Goal: Information Seeking & Learning: Learn about a topic

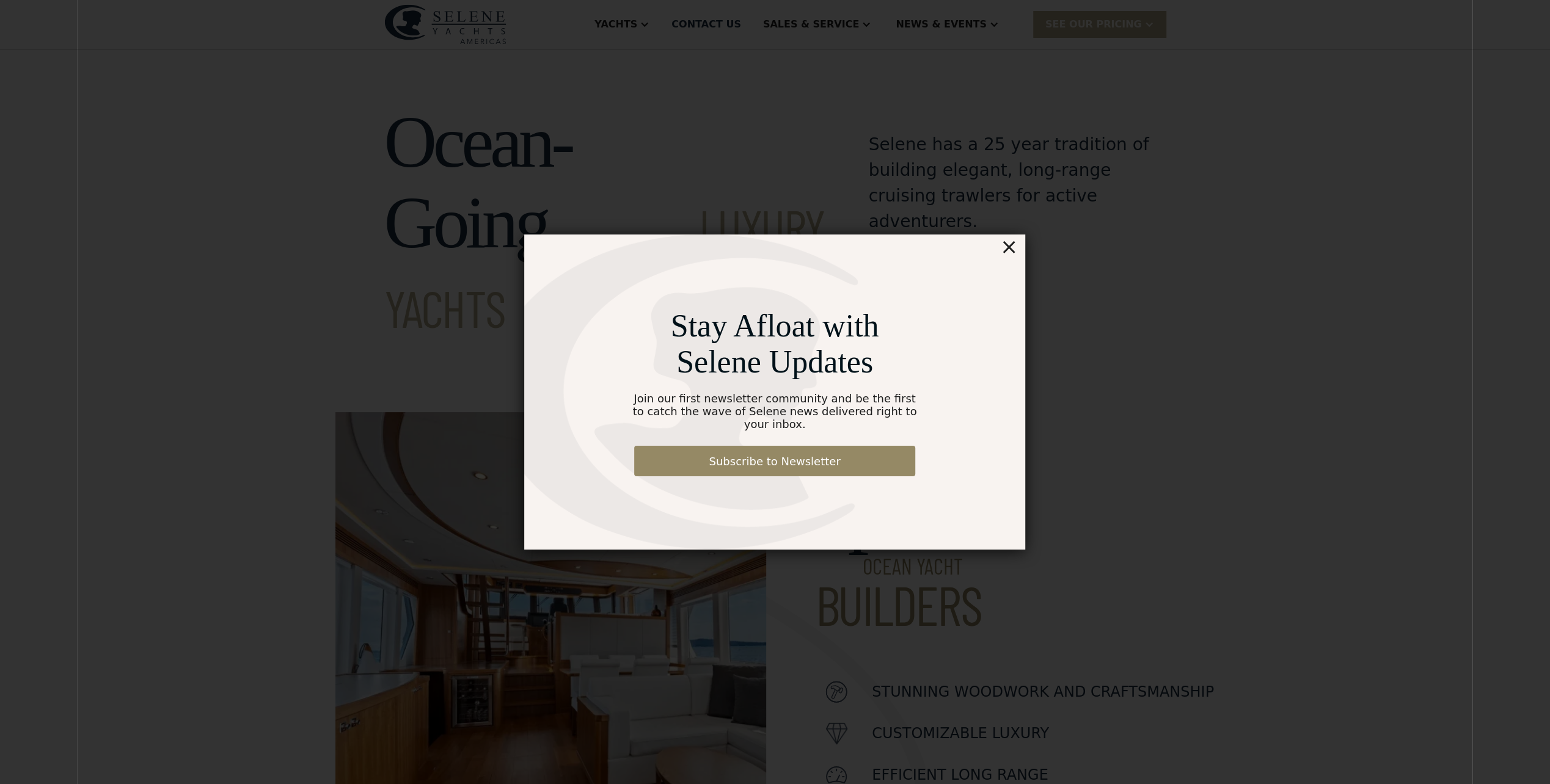
click at [1008, 255] on div "×" at bounding box center [1008, 247] width 18 height 24
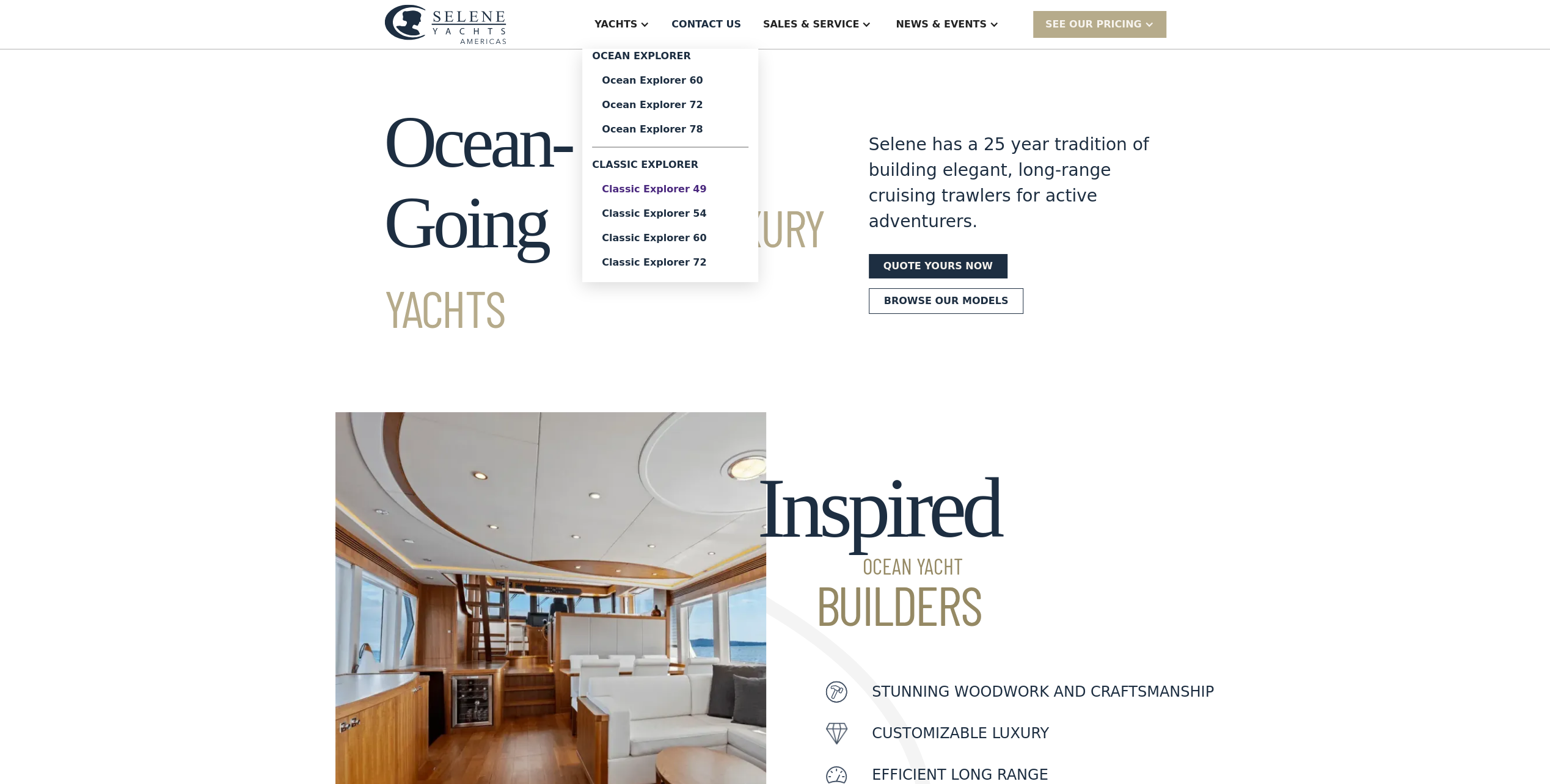
click at [729, 189] on div "Classic Explorer 49" at bounding box center [670, 189] width 137 height 10
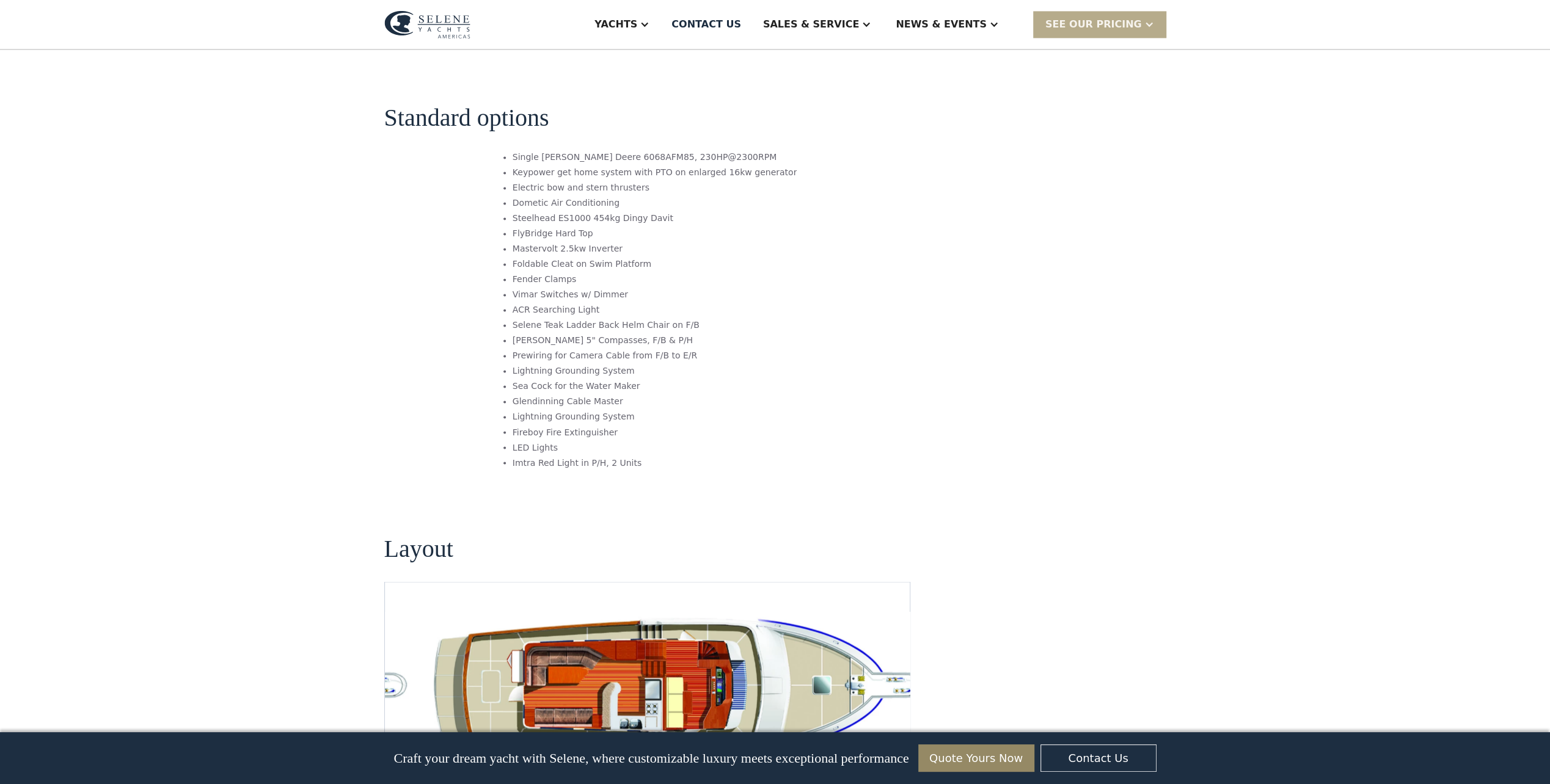
scroll to position [2015, 0]
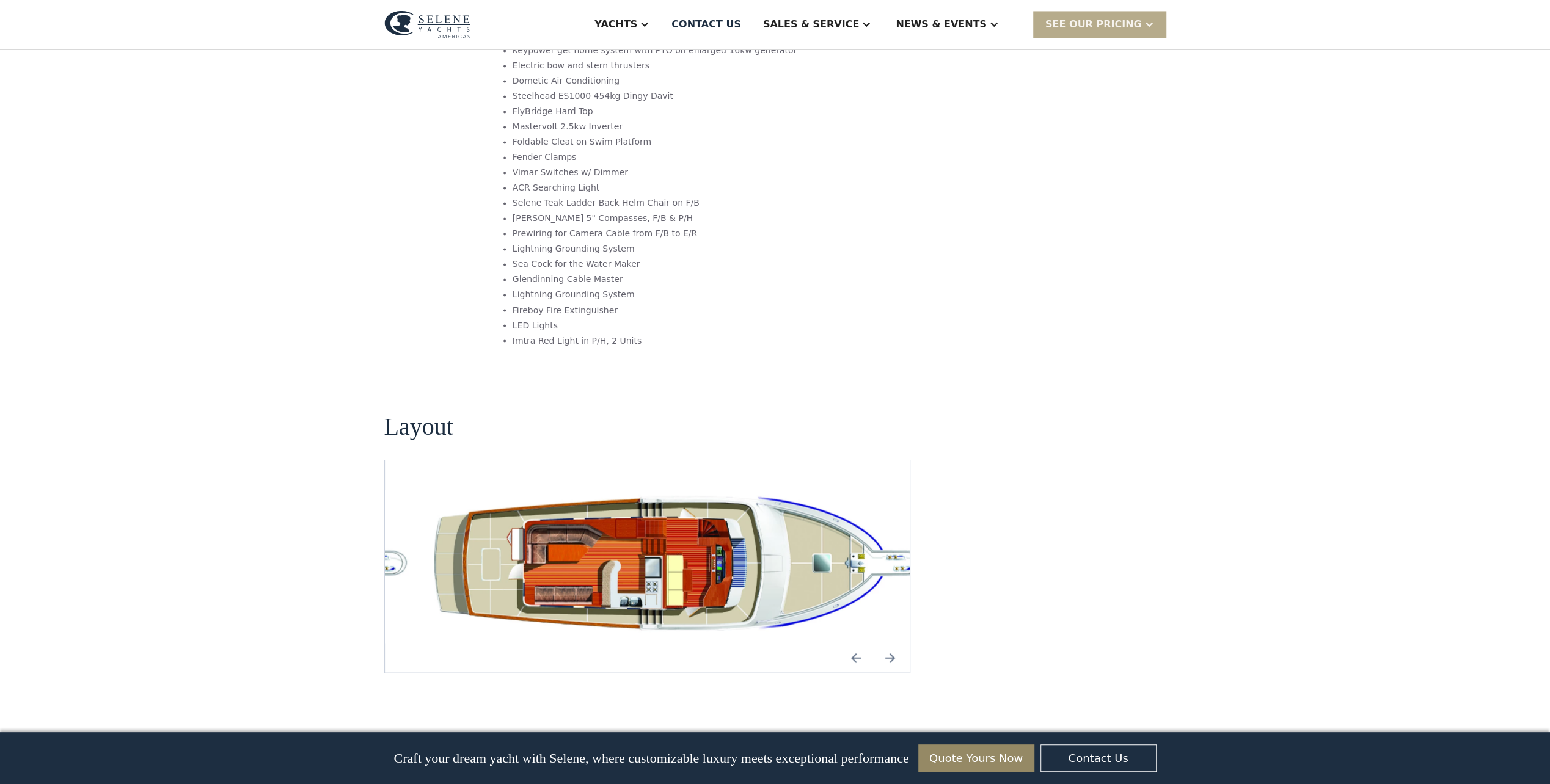
click at [854, 643] on img "Previous slide" at bounding box center [855, 657] width 29 height 29
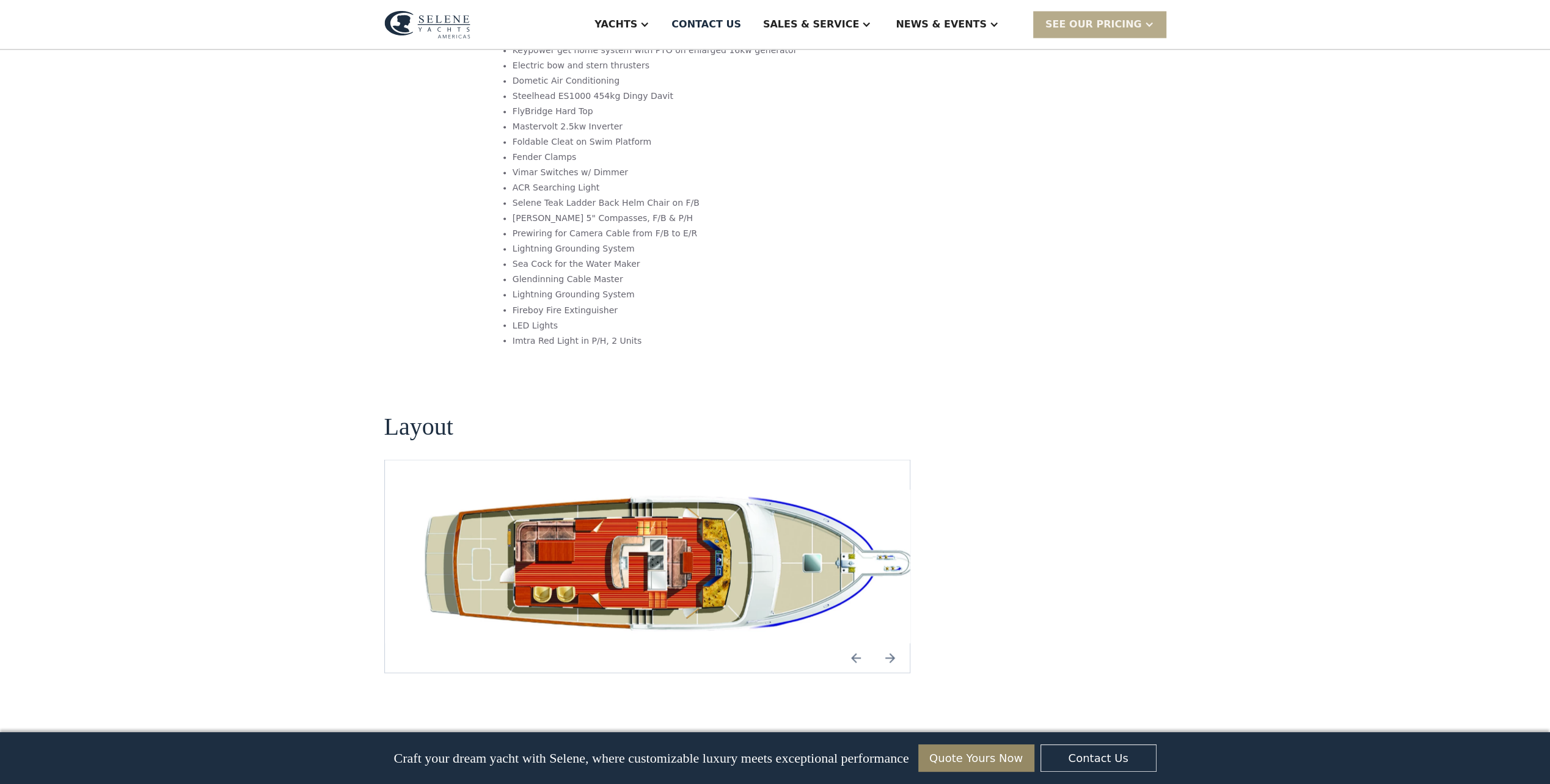
click at [890, 643] on img "Next slide" at bounding box center [890, 657] width 29 height 29
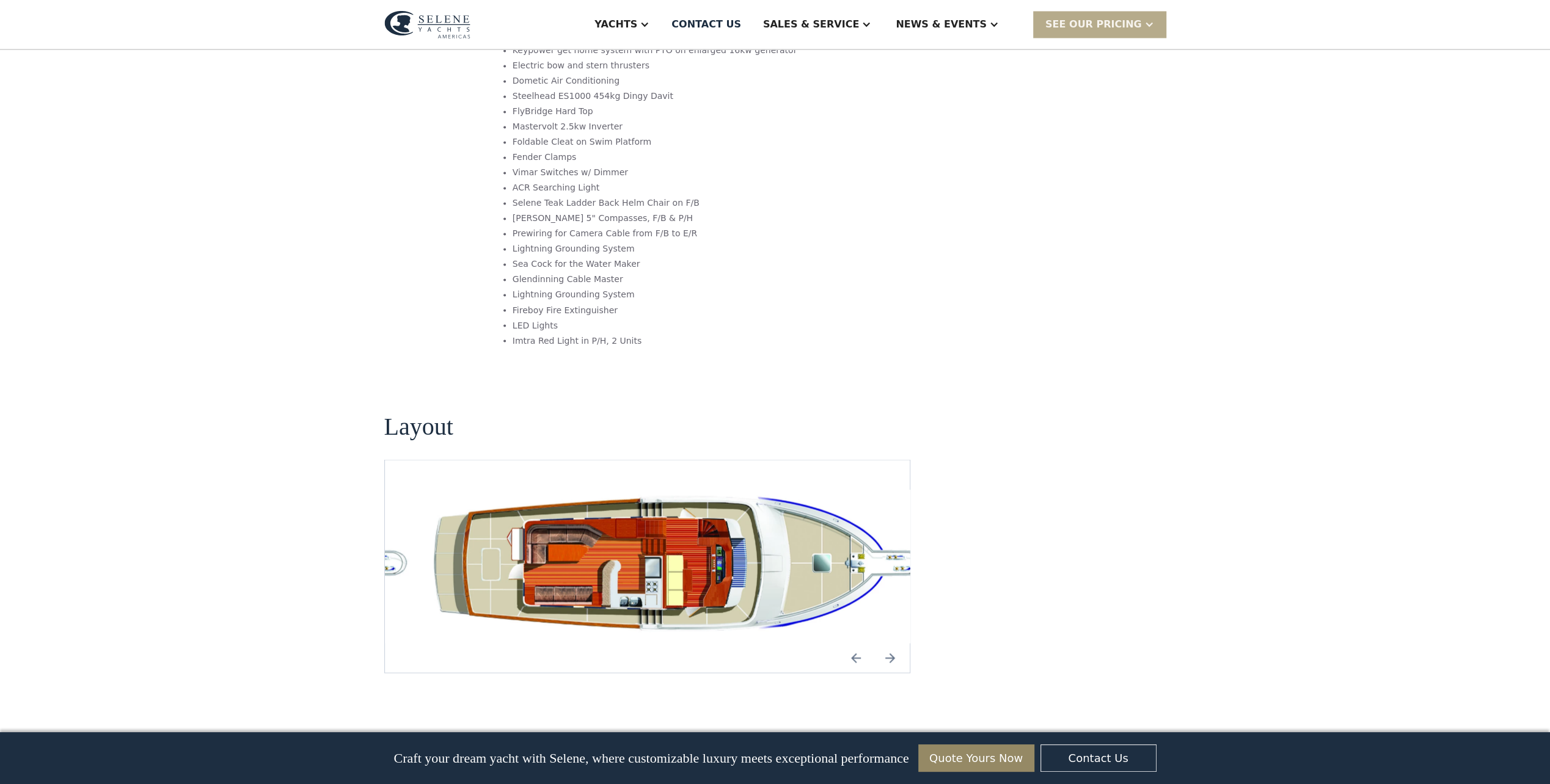
click at [891, 643] on img "Next slide" at bounding box center [890, 657] width 29 height 29
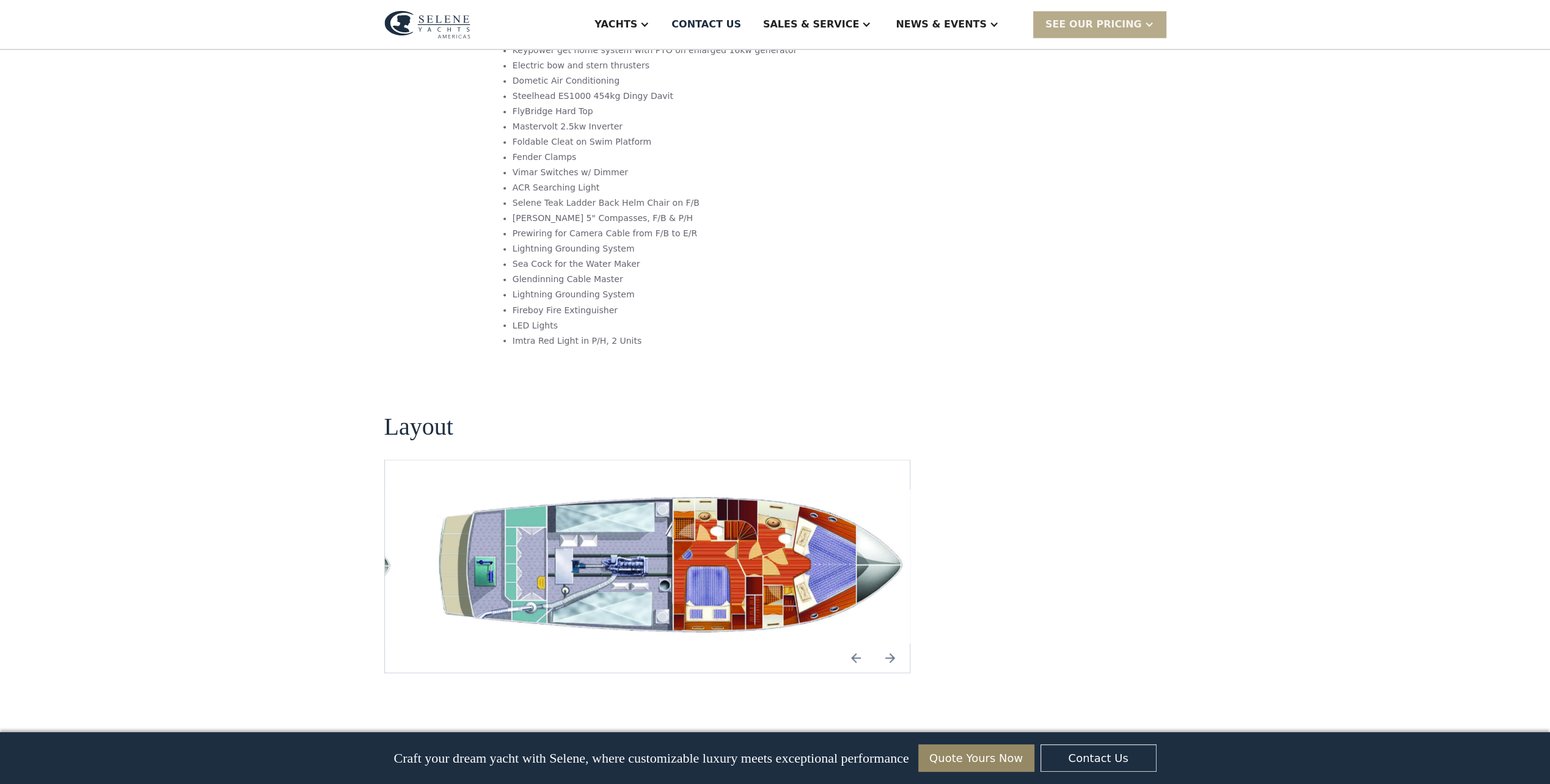
click at [855, 643] on img "Previous slide" at bounding box center [855, 657] width 29 height 29
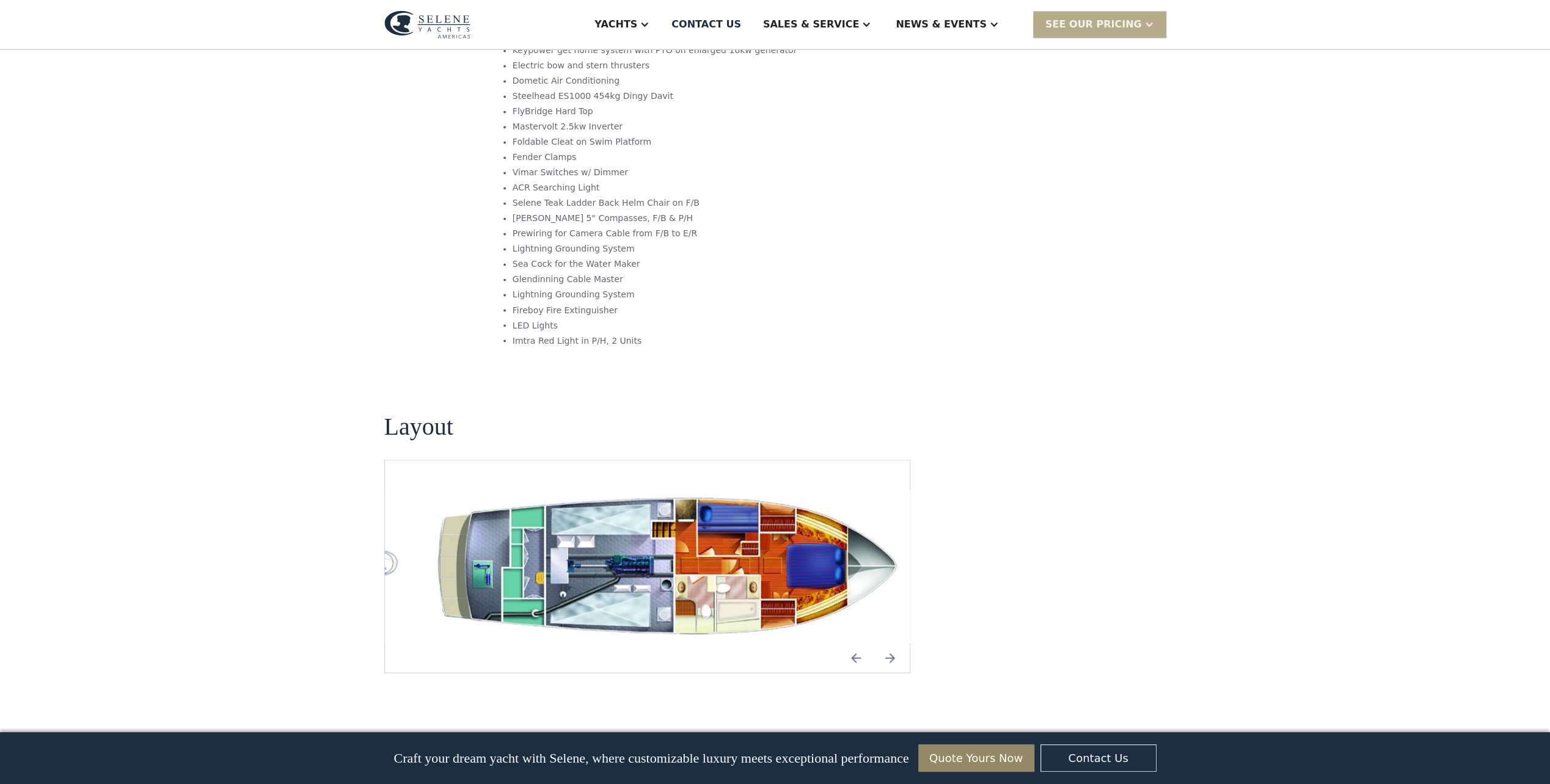
click at [888, 643] on img "Next slide" at bounding box center [890, 657] width 29 height 29
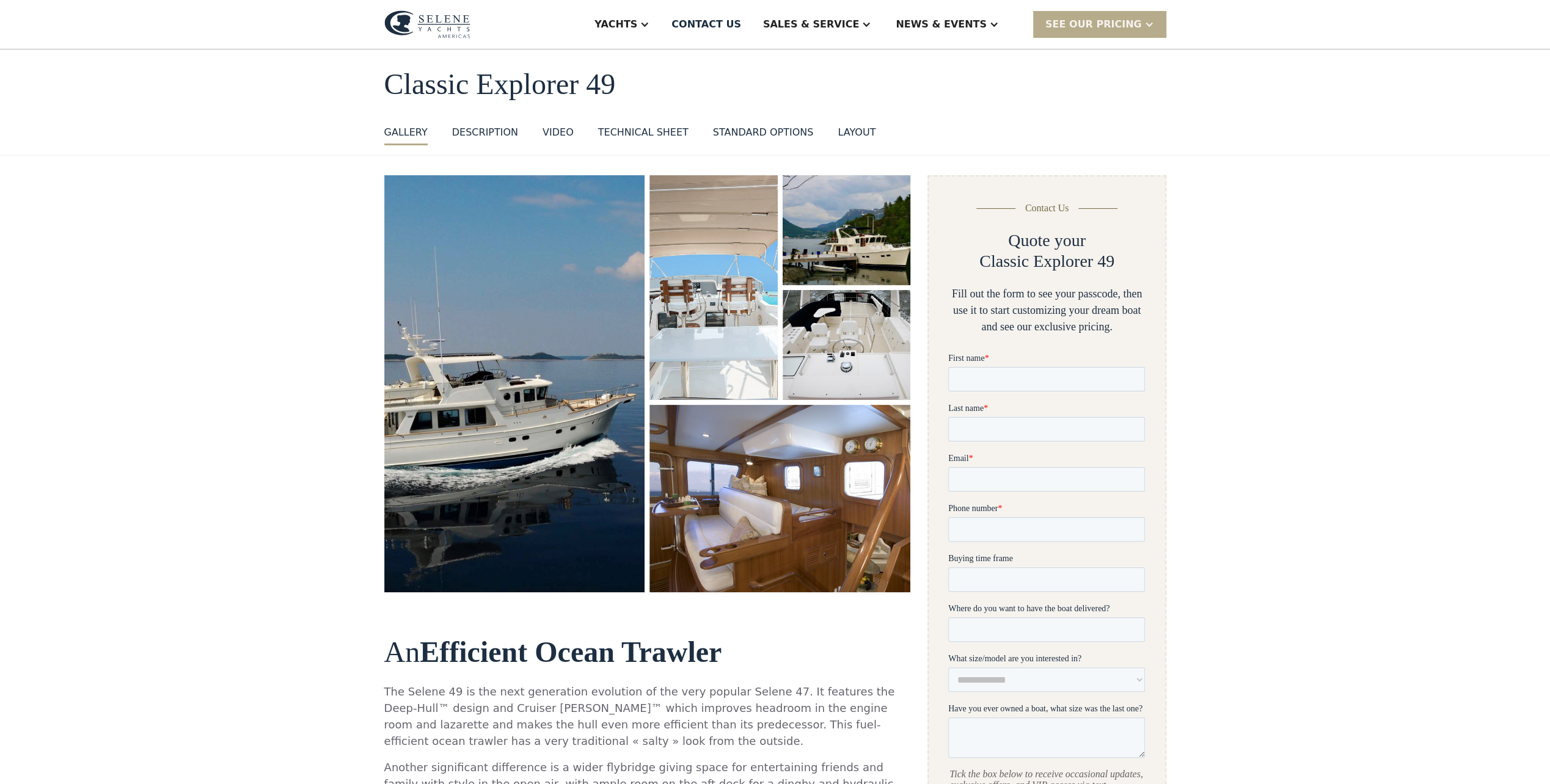
scroll to position [0, 0]
